Goal: Find specific fact: Find specific fact

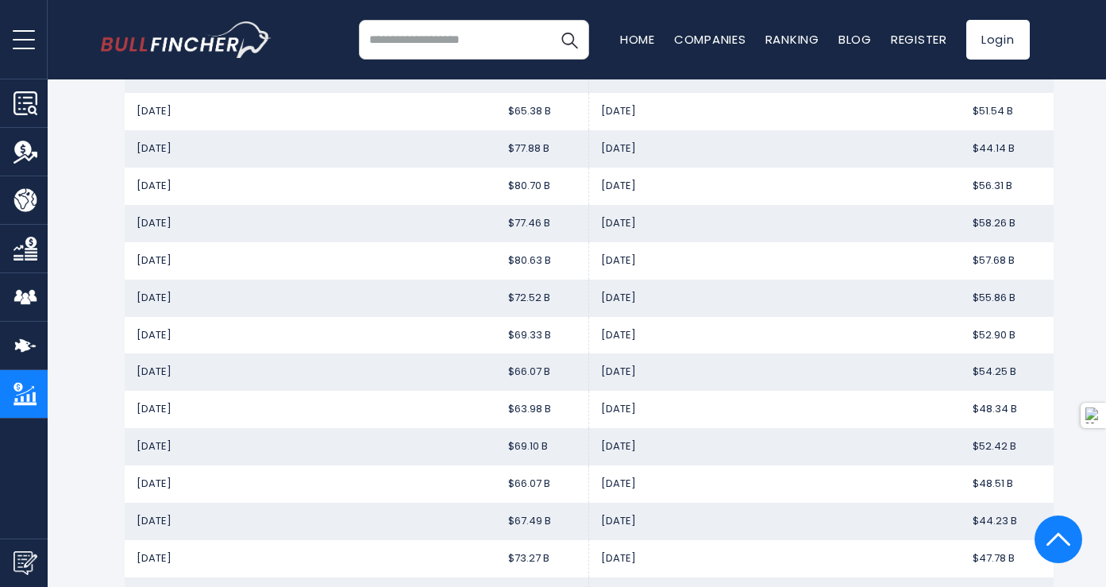
scroll to position [1384, 0]
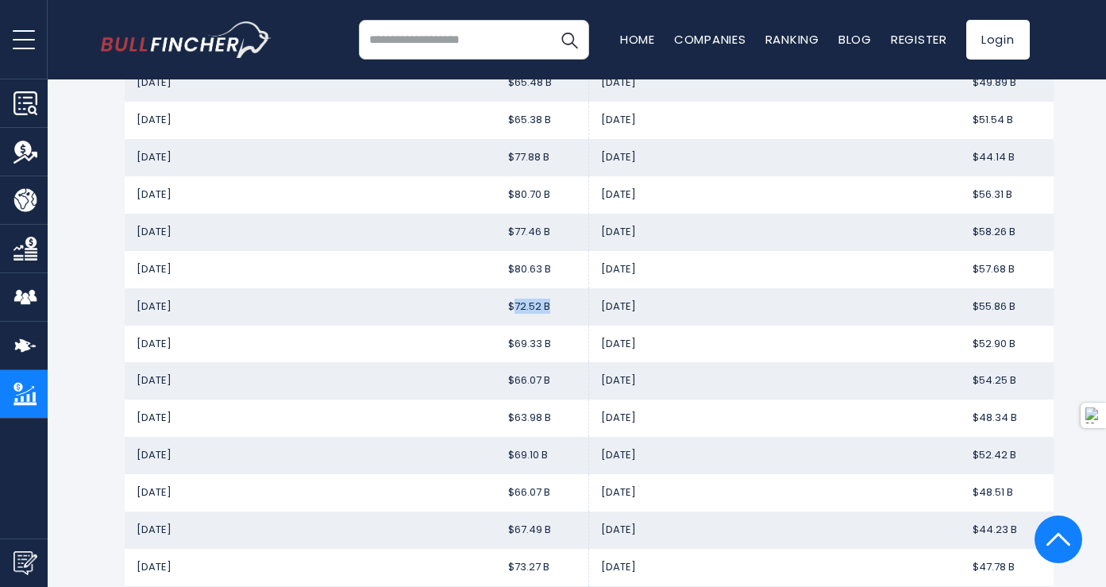
drag, startPoint x: 554, startPoint y: 309, endPoint x: 512, endPoint y: 310, distance: 42.1
click at [512, 310] on td "$72.52 B" at bounding box center [542, 306] width 93 height 37
click at [419, 57] on input "search" at bounding box center [474, 40] width 230 height 40
type input "***"
click at [549, 20] on button "Search" at bounding box center [569, 40] width 40 height 40
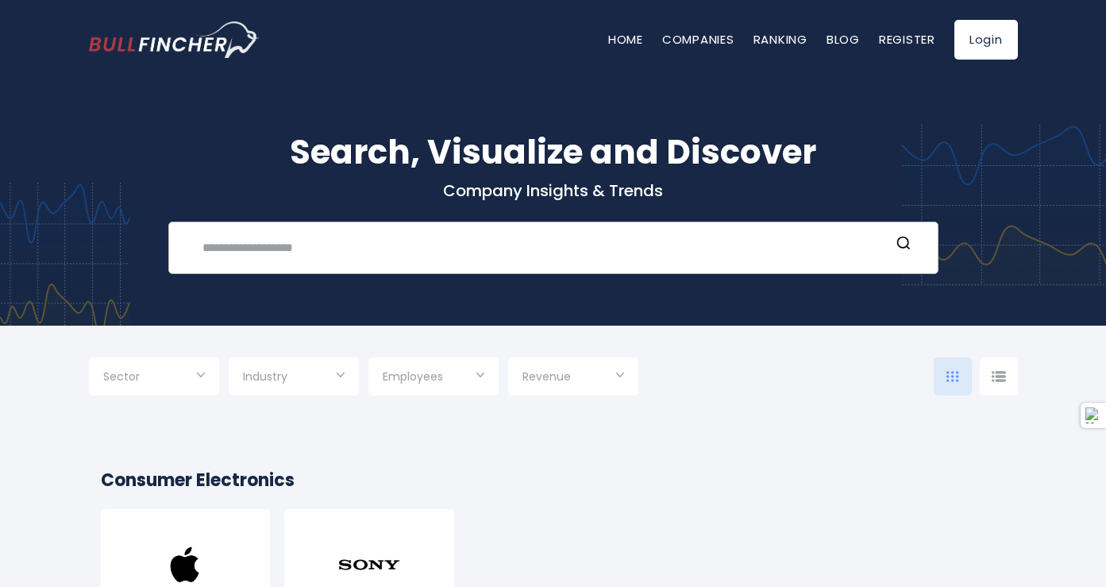
click at [413, 246] on input "text" at bounding box center [541, 247] width 697 height 29
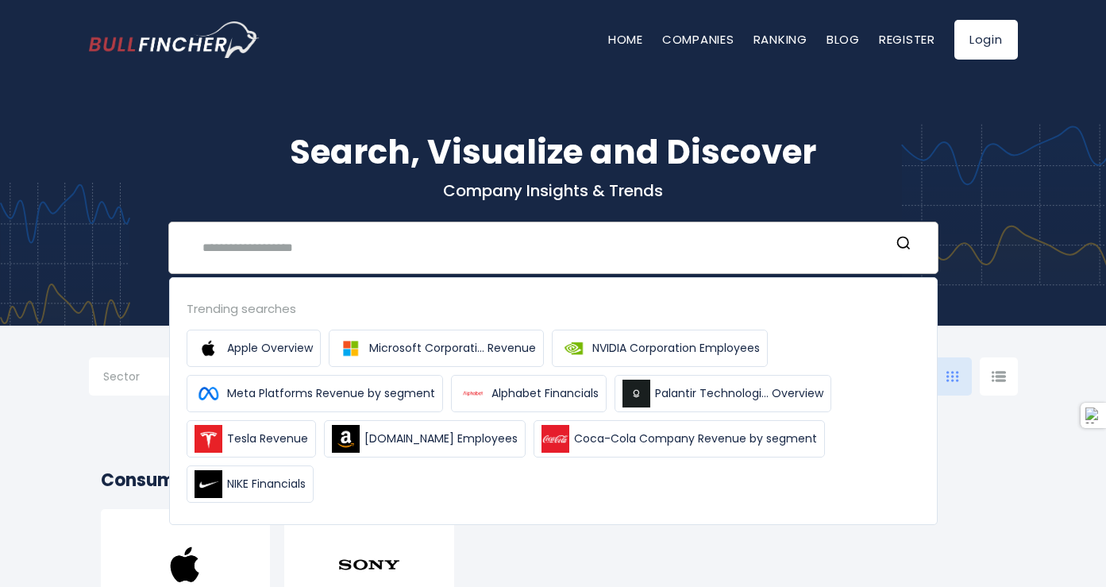
type input "*"
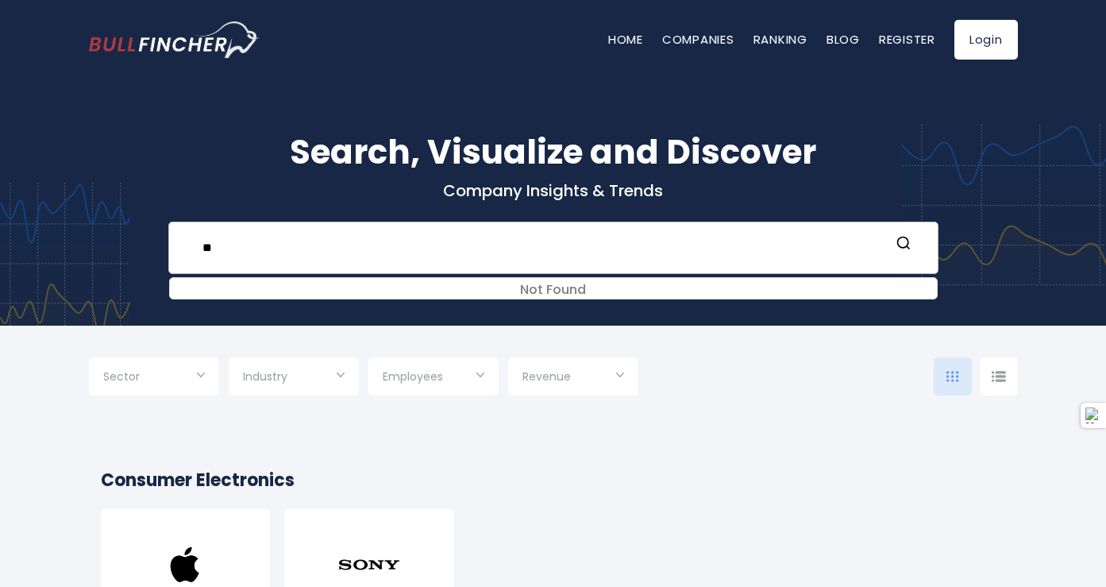
type input "*"
